Goal: Task Accomplishment & Management: Use online tool/utility

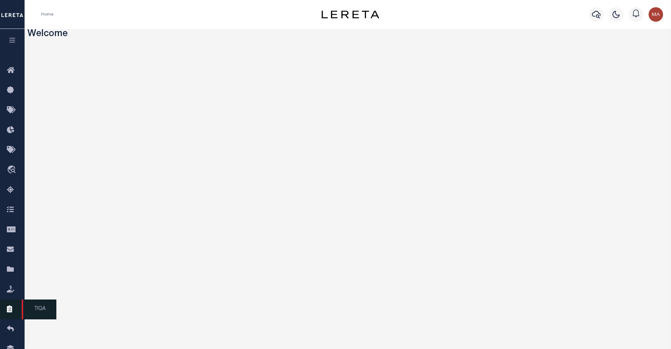
click at [15, 308] on link "TIQA" at bounding box center [12, 309] width 25 height 20
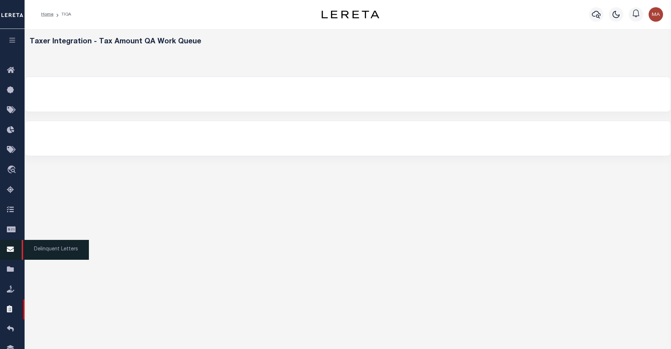
select select "200"
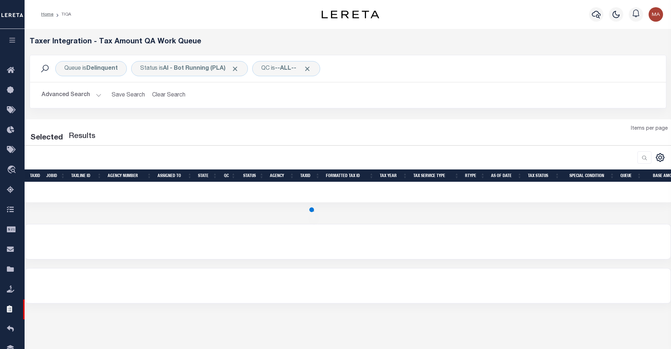
select select "200"
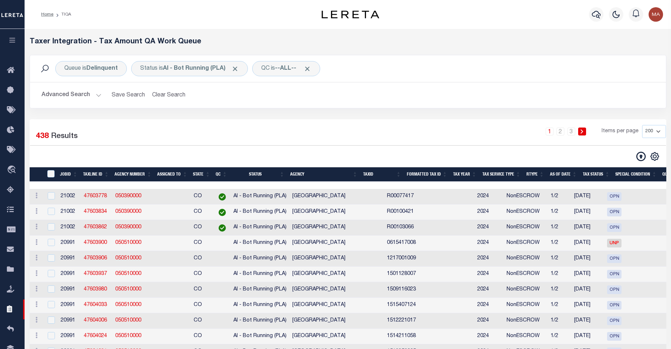
click at [42, 174] on th "" at bounding box center [36, 174] width 13 height 15
click at [48, 174] on div "TaxID" at bounding box center [52, 174] width 12 height 8
click at [52, 173] on input "TaxID" at bounding box center [50, 173] width 7 height 7
checkbox input "true"
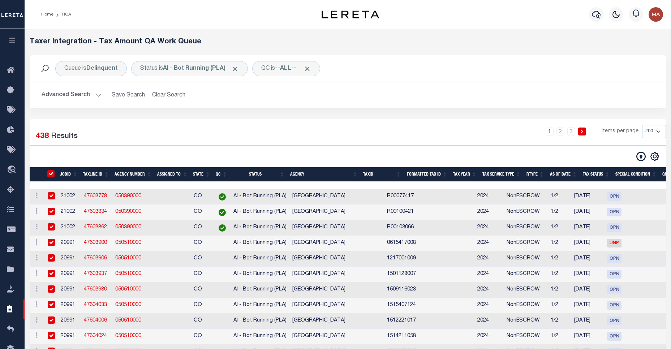
checkbox input "true"
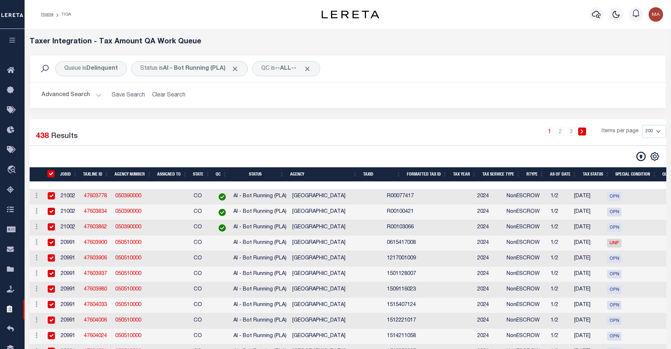
checkbox input "true"
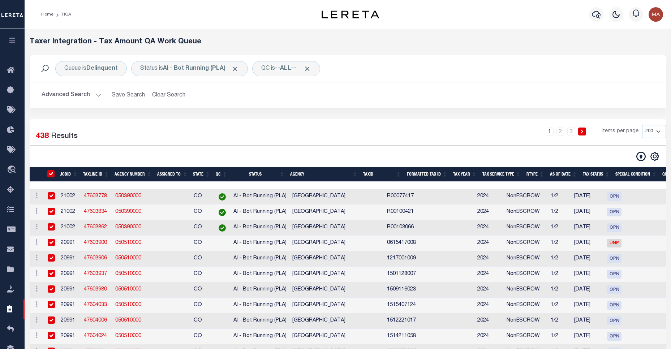
checkbox input "true"
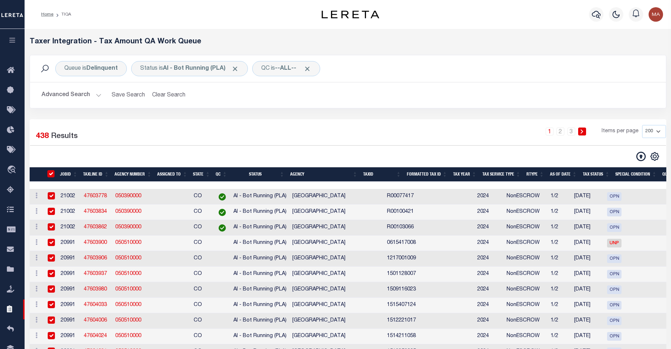
checkbox input "true"
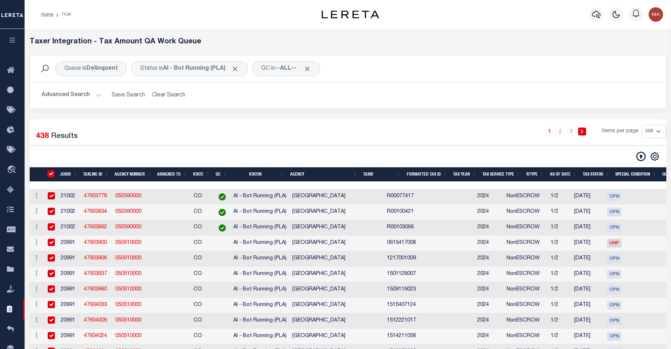
checkbox input "true"
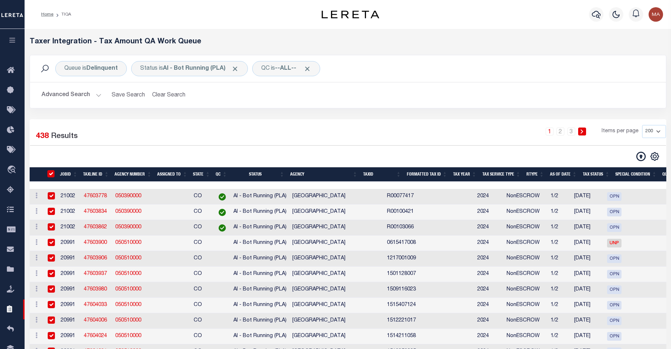
checkbox input "true"
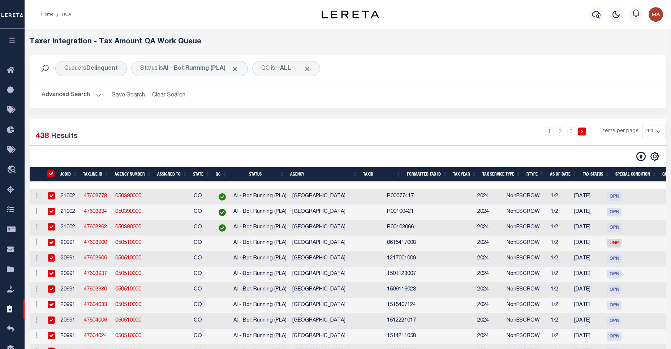
checkbox input "true"
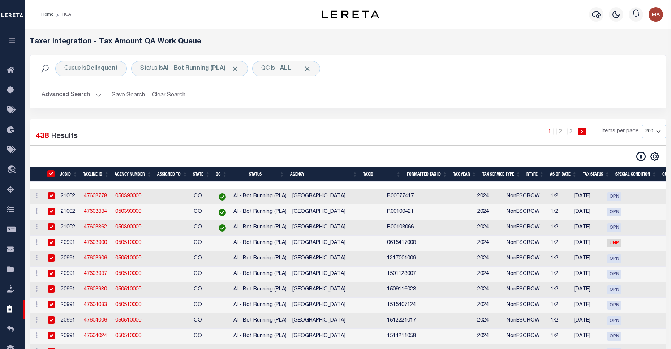
checkbox input "true"
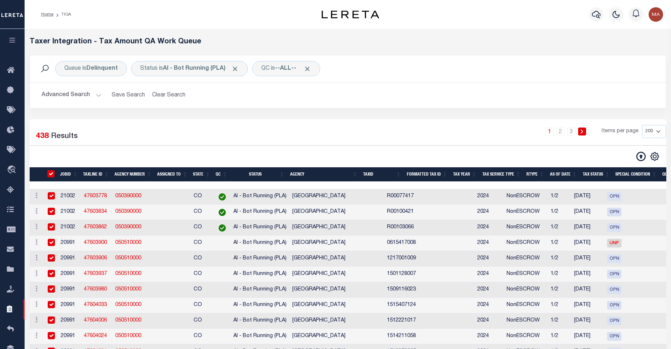
checkbox input "true"
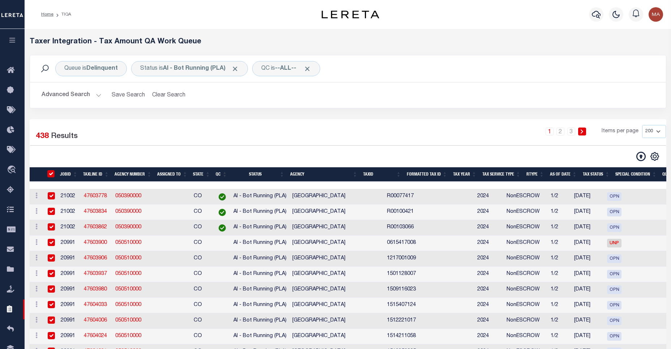
checkbox input "true"
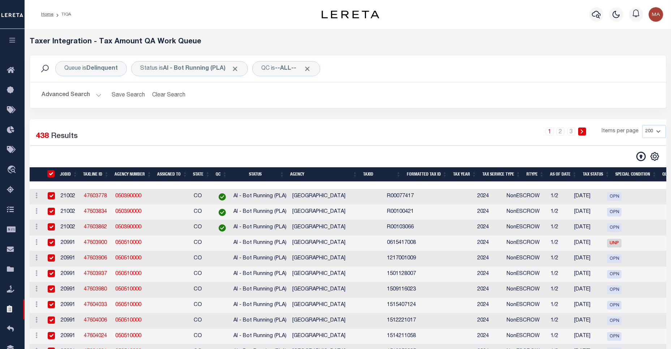
checkbox input "true"
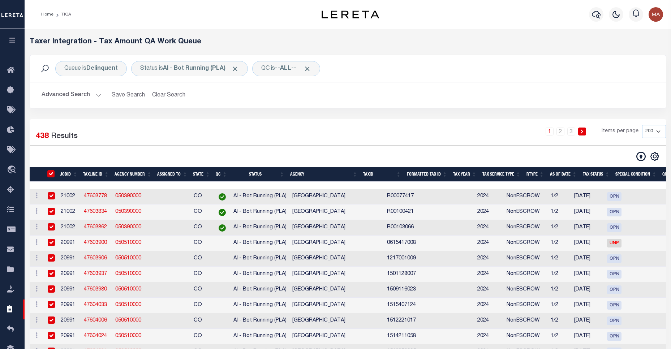
checkbox input "true"
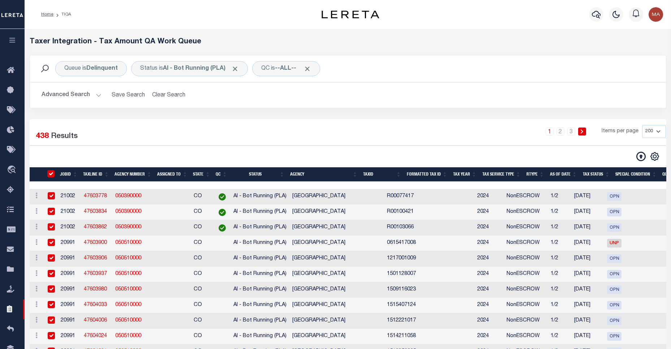
checkbox input "true"
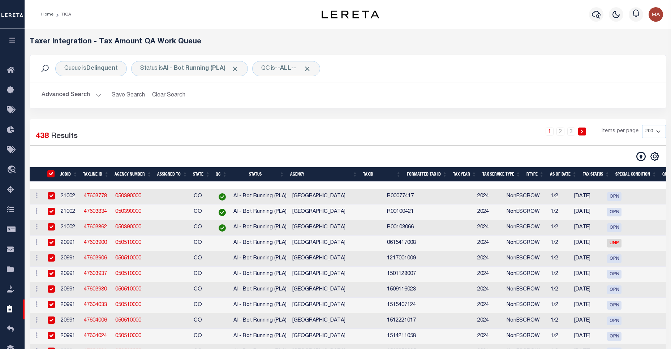
checkbox input "true"
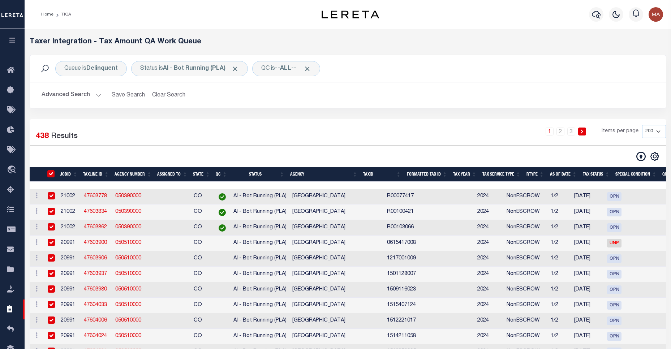
checkbox input "true"
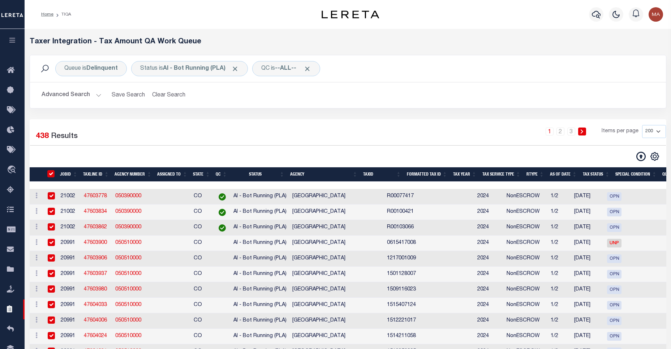
checkbox input "true"
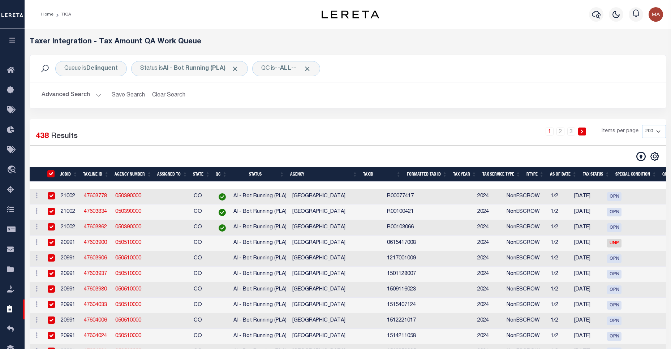
checkbox input "true"
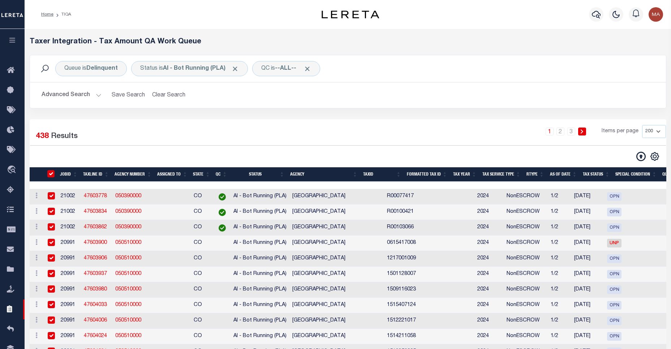
checkbox input "true"
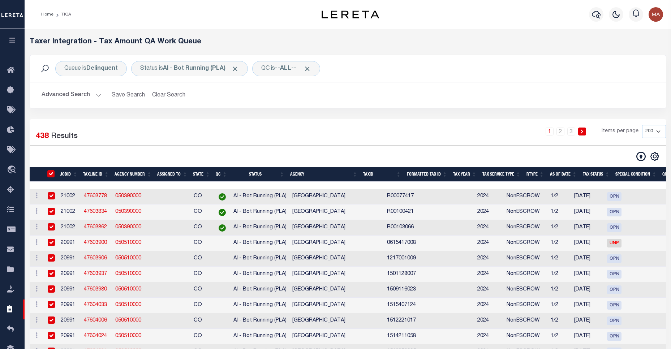
checkbox input "true"
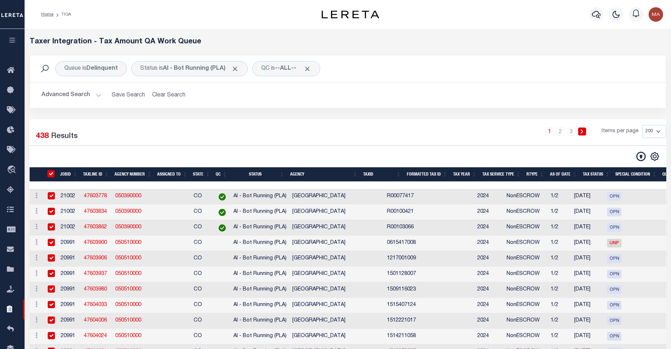
checkbox input "true"
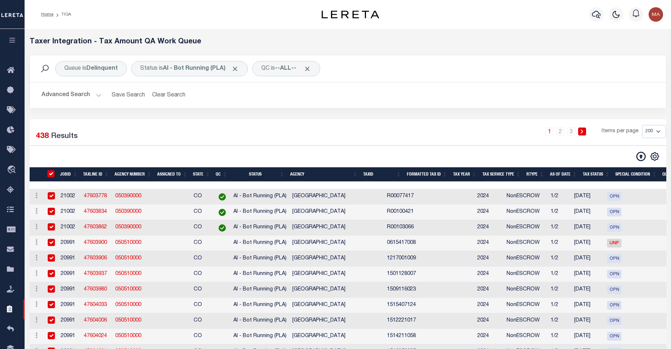
checkbox input "true"
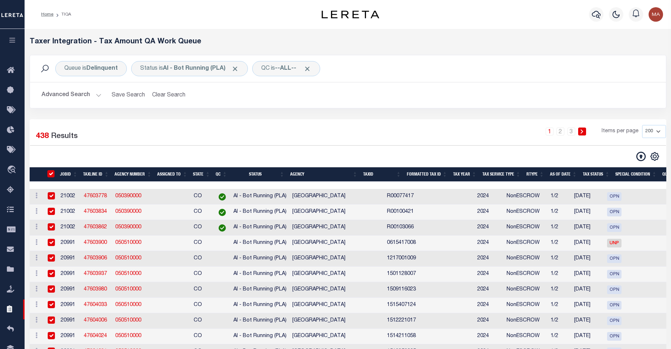
checkbox input "true"
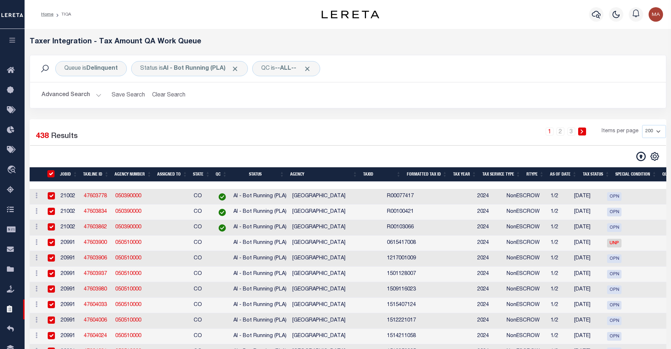
checkbox input "true"
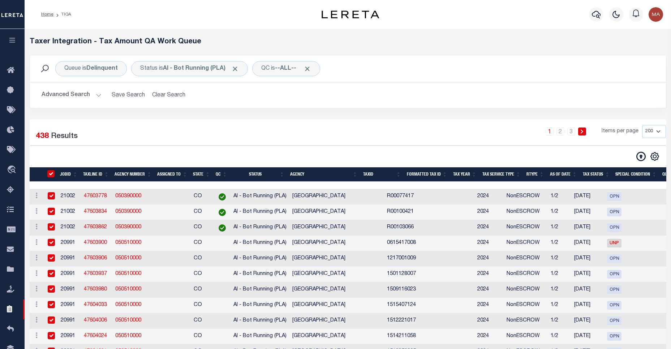
checkbox input "true"
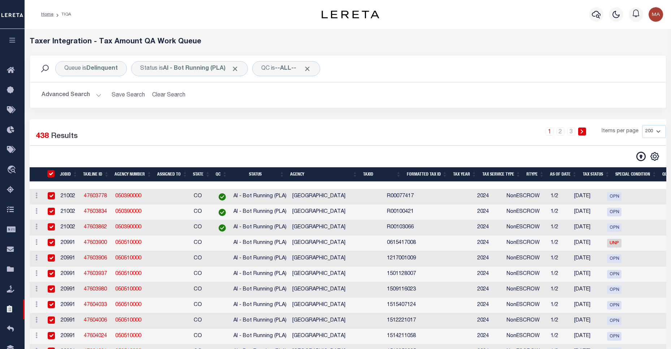
checkbox input "true"
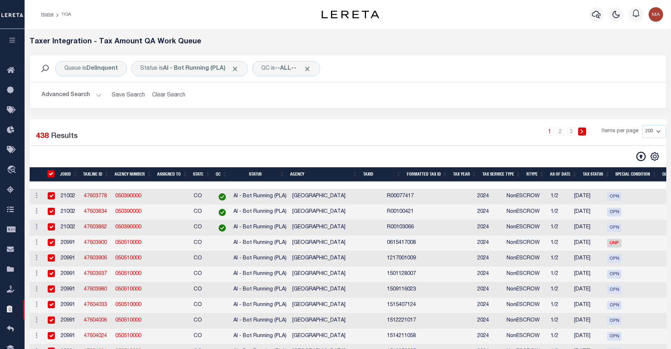
checkbox input "true"
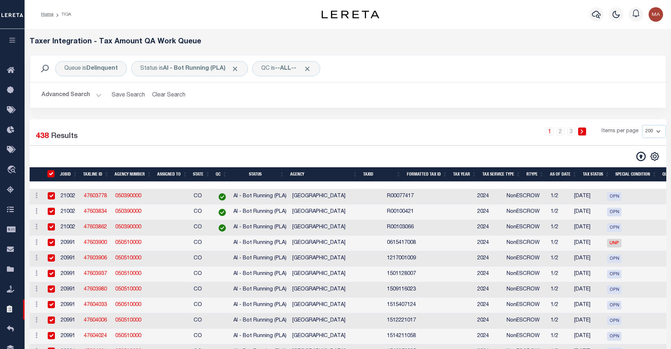
checkbox input "true"
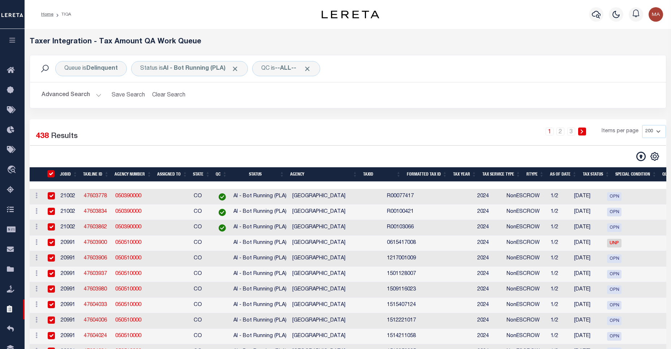
checkbox input "true"
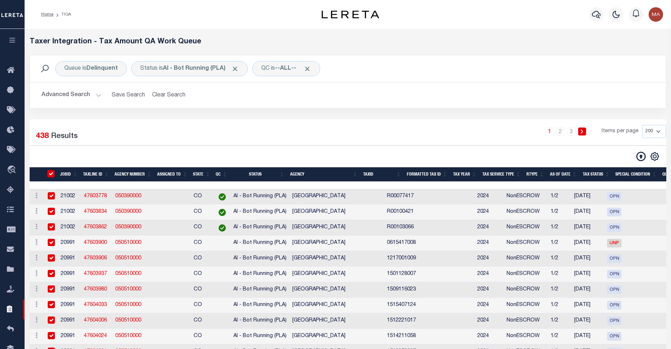
checkbox input "true"
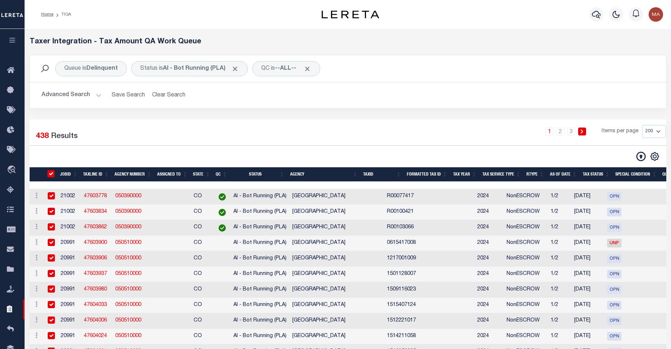
checkbox input "true"
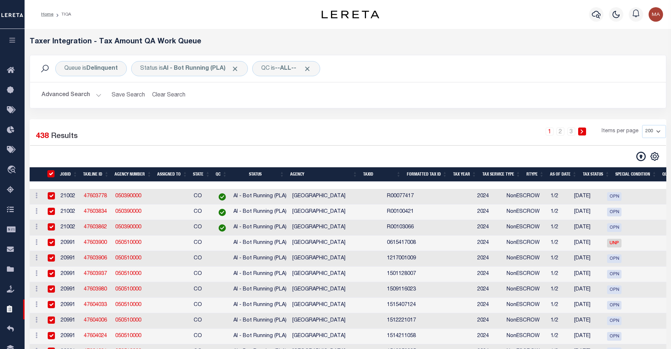
checkbox input "true"
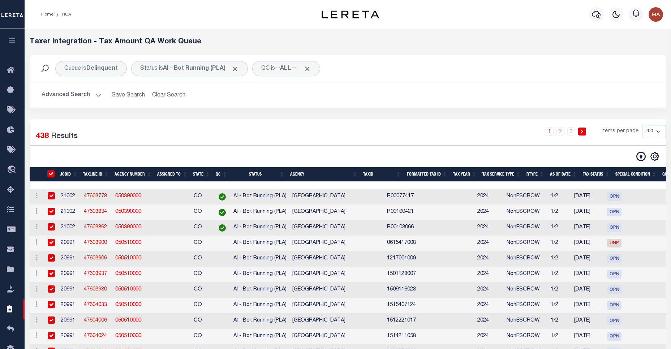
checkbox input "true"
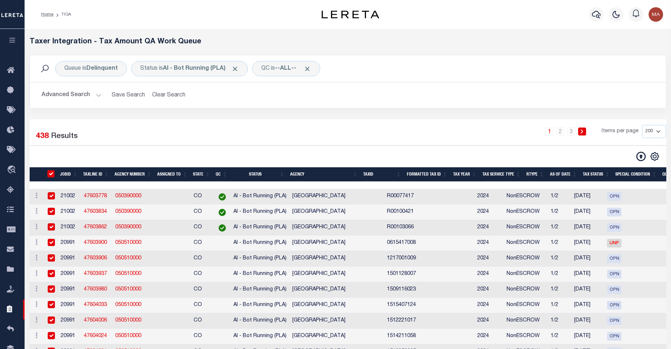
checkbox input "true"
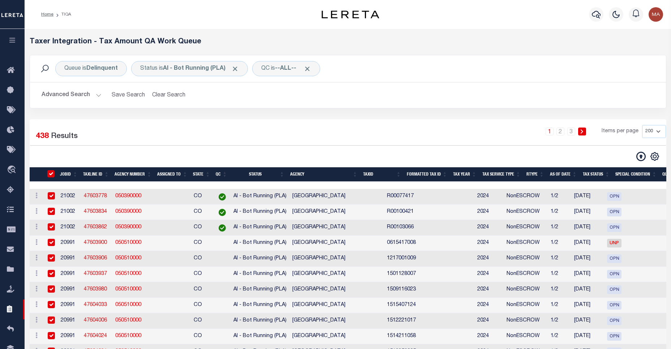
checkbox input "true"
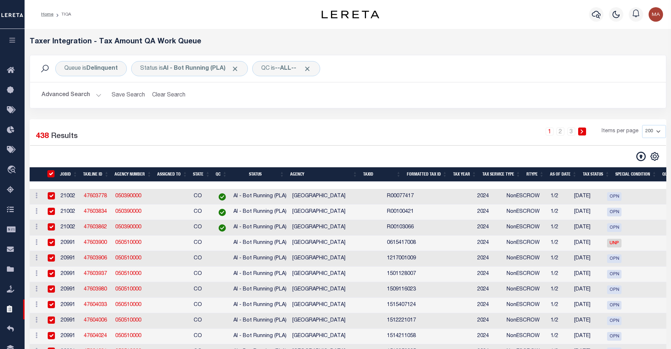
checkbox input "true"
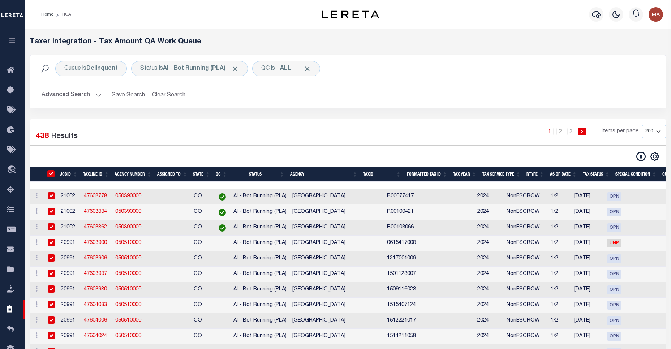
checkbox input "true"
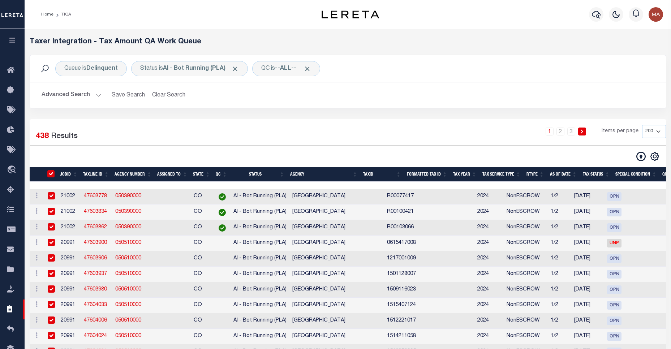
checkbox input "true"
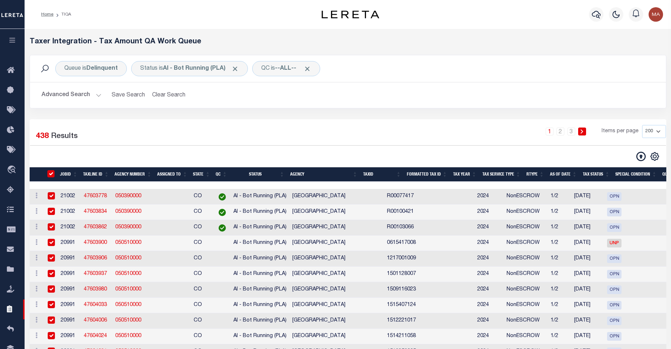
checkbox input "true"
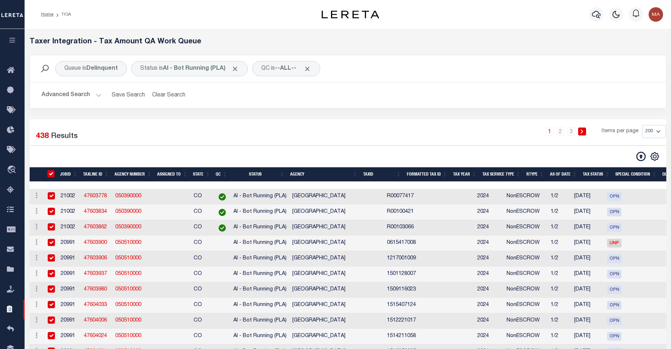
checkbox input "true"
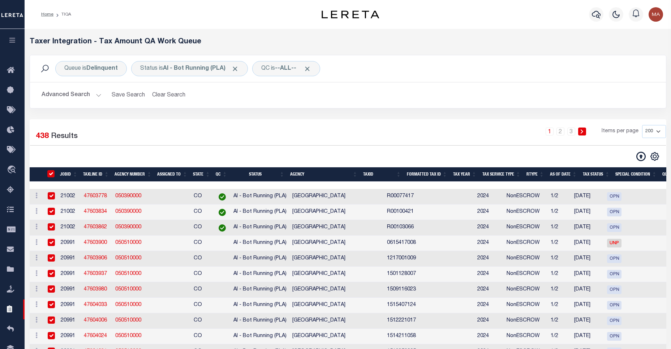
checkbox input "true"
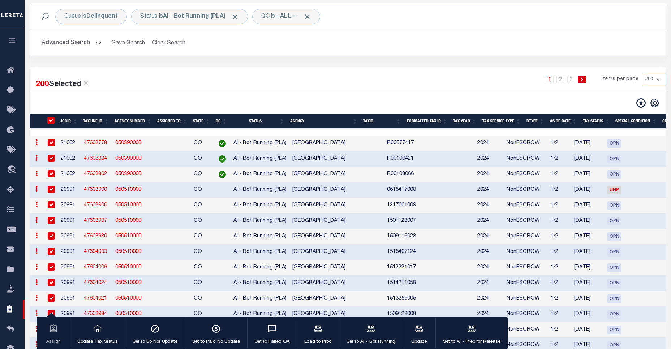
scroll to position [104, 0]
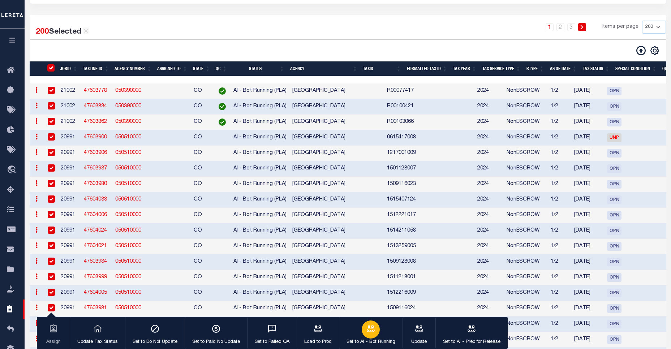
click at [366, 324] on icon "button" at bounding box center [370, 328] width 9 height 9
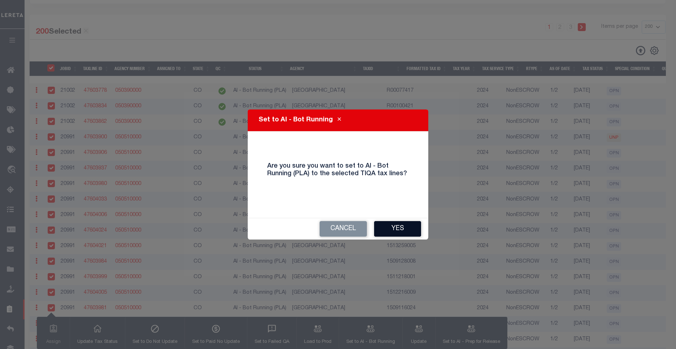
click at [387, 230] on button "Yes" at bounding box center [397, 229] width 47 height 16
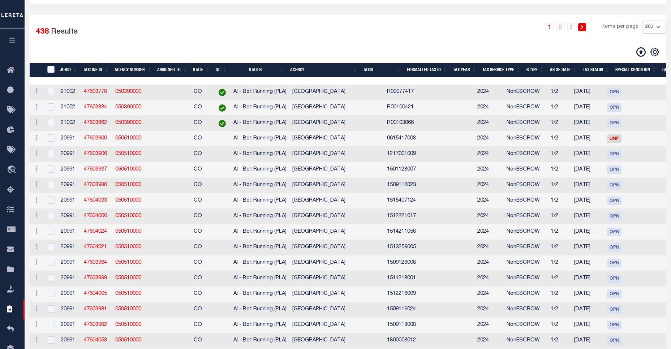
click at [53, 69] on input "TaxID" at bounding box center [50, 69] width 7 height 7
